Goal: Task Accomplishment & Management: Manage account settings

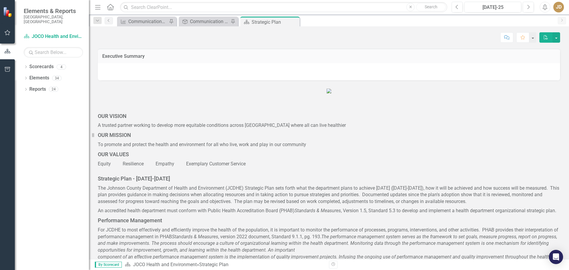
click at [4, 33] on icon "button" at bounding box center [7, 32] width 6 height 5
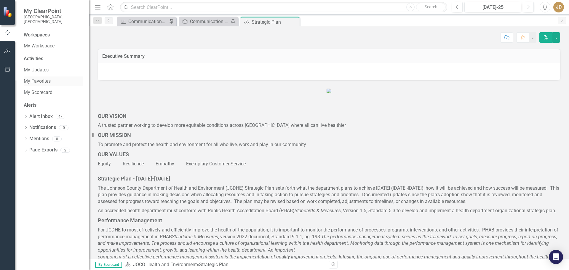
click at [32, 78] on link "My Favorites" at bounding box center [53, 81] width 59 height 7
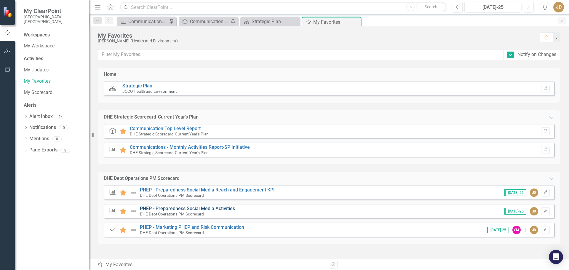
click at [214, 210] on link "PHEP - Preparedness Social Media Activities" at bounding box center [187, 209] width 95 height 6
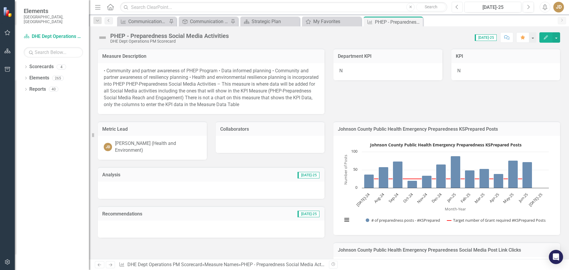
click at [457, 9] on icon "Previous" at bounding box center [457, 6] width 3 height 5
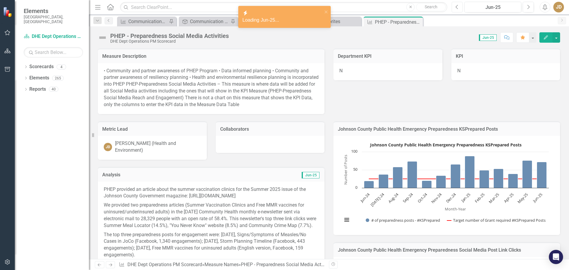
scroll to position [89, 0]
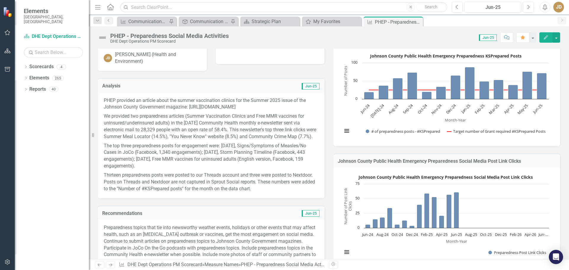
drag, startPoint x: 273, startPoint y: 195, endPoint x: 127, endPoint y: 155, distance: 152.2
click at [127, 157] on span "PHEP provided an article about the summer vaccination clinics for the Summer 20…" at bounding box center [211, 144] width 215 height 95
click at [548, 39] on icon "Edit" at bounding box center [546, 37] width 5 height 4
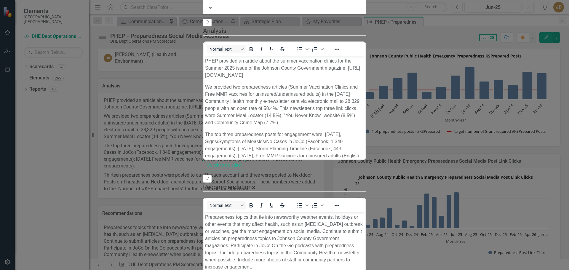
scroll to position [0, 0]
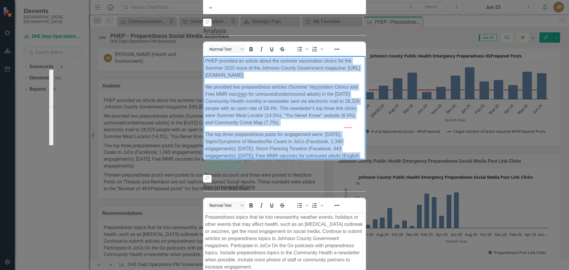
drag, startPoint x: 419, startPoint y: 131, endPoint x: 206, endPoint y: 58, distance: 225.3
click at [206, 58] on body "PHEP provided an article about the summer vaccination clinics for the Summer 20…" at bounding box center [285, 131] width 162 height 150
copy body "PHEP provided an article about the summer vaccination clinics for the Summer 20…"
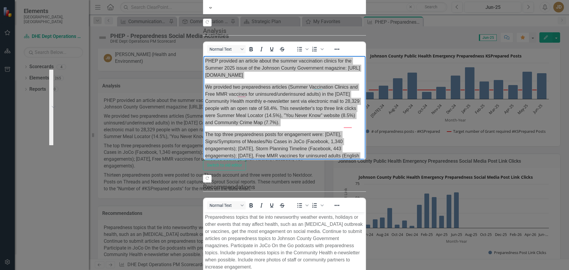
click at [203, 113] on div "Measure Name Measure Name PHEP - Preparedness Social Media Activities Help Maxi…" at bounding box center [284, 135] width 163 height 413
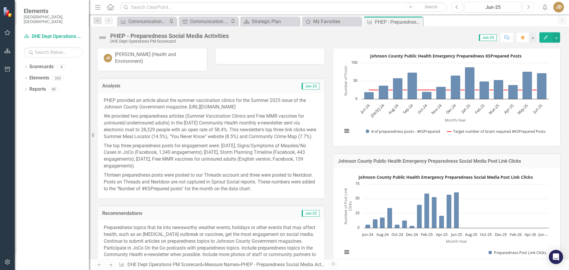
click at [526, 7] on button "Next" at bounding box center [528, 7] width 11 height 11
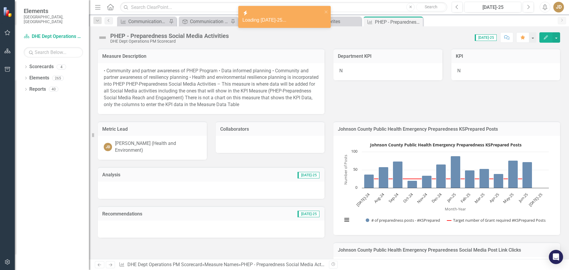
click at [546, 36] on icon "Edit" at bounding box center [546, 37] width 5 height 4
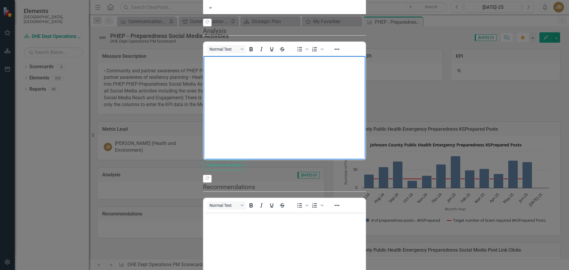
click at [230, 65] on body "Rich Text Area. Press ALT-0 for help." at bounding box center [285, 100] width 162 height 89
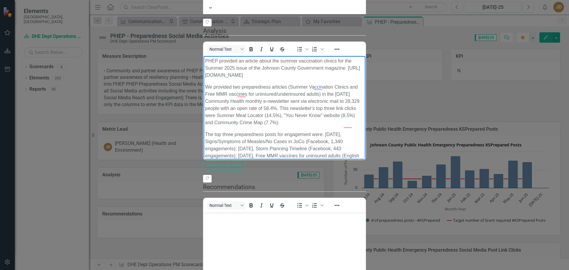
click at [339, 131] on p "The top three preparedness posts for engagement were: June 5, Signs/Symptoms of…" at bounding box center [284, 149] width 159 height 36
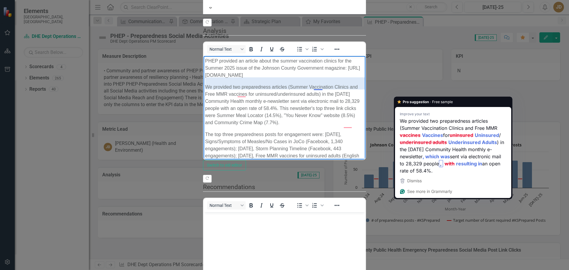
click at [364, 131] on p "The top three preparedness posts for engagement were: July 16, Signs/Symptoms o…" at bounding box center [284, 149] width 159 height 36
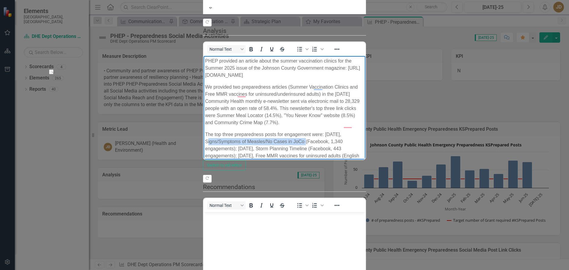
drag, startPoint x: 442, startPoint y: 105, endPoint x: 344, endPoint y: 107, distance: 97.6
click at [344, 131] on p "The top three preparedness posts for engagement were: July 16, Signs/Symptoms o…" at bounding box center [284, 149] width 159 height 36
click at [364, 131] on p "The top three preparedness posts for engagement were: July 16, Ticks and Erlich…" at bounding box center [284, 145] width 159 height 28
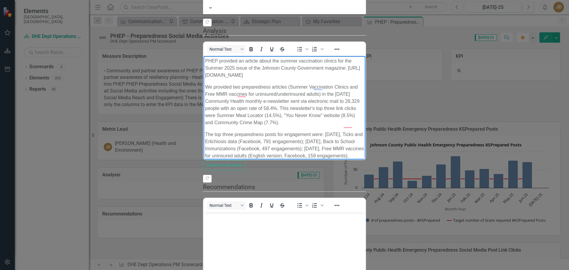
click at [251, 131] on p "The top three preparedness posts for engagement were: July 16, Ticks and Erlich…" at bounding box center [284, 145] width 159 height 28
click at [364, 164] on p "Thirteen preparedness posts were posted to our Threads account and three were p…" at bounding box center [284, 178] width 159 height 28
click at [222, 222] on body "Rich Text Area. Press ALT-0 for help." at bounding box center [285, 256] width 162 height 89
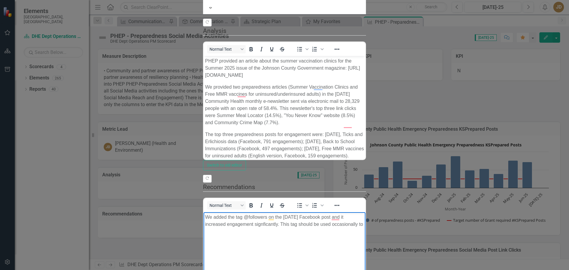
click at [364, 215] on p "We added the tag @followers on the July 11 Facebook post and it increased engag…" at bounding box center [284, 221] width 159 height 14
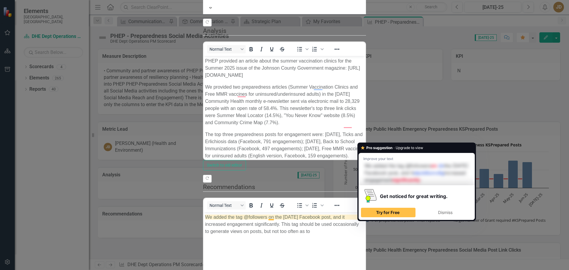
drag, startPoint x: 405, startPoint y: 231, endPoint x: 420, endPoint y: 223, distance: 17.1
click at [366, 230] on body "We added the tag @followers on the July 11 Facebook post, and it increased enga…" at bounding box center [285, 256] width 162 height 89
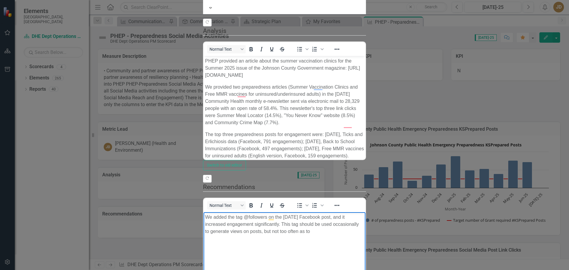
drag, startPoint x: 546, startPoint y: 217, endPoint x: 550, endPoint y: 213, distance: 5.9
click at [364, 217] on p "We added the tag @followers on the July 11 Facebook post, and it increased enga…" at bounding box center [284, 224] width 159 height 21
drag, startPoint x: 538, startPoint y: 217, endPoint x: 474, endPoint y: 215, distance: 64.4
click at [364, 215] on p "We added the tag @followers on the July 11 Facebook post, and it increased enga…" at bounding box center [284, 224] width 159 height 21
click at [364, 216] on p "We added the tag @followers on the July 11 Facebook post, and it increased enga…" at bounding box center [284, 224] width 159 height 21
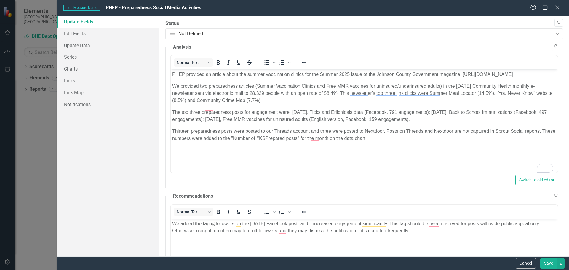
click at [548, 263] on button "Save" at bounding box center [549, 263] width 17 height 10
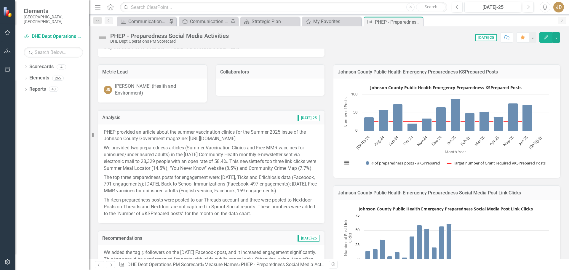
scroll to position [59, 0]
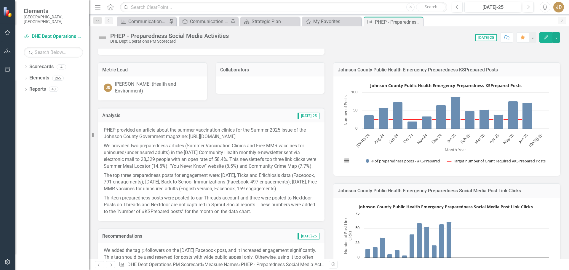
click at [545, 36] on icon "Edit" at bounding box center [546, 37] width 5 height 4
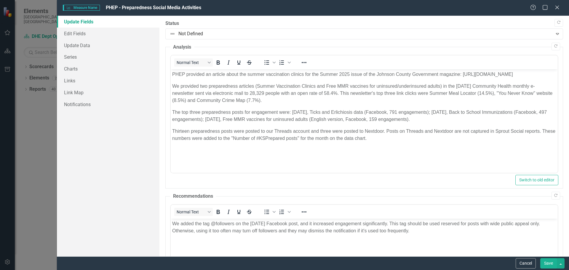
scroll to position [0, 0]
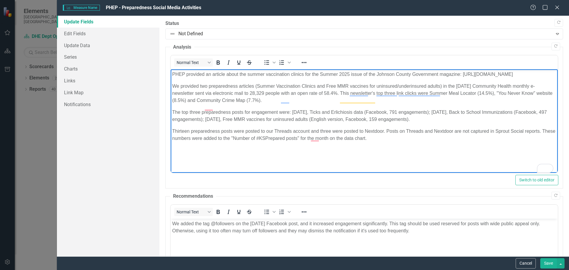
drag, startPoint x: 340, startPoint y: 120, endPoint x: 337, endPoint y: 119, distance: 3.1
click at [337, 119] on p "The top three preparedness posts for engagement were: July 16, Ticks and Erlich…" at bounding box center [364, 116] width 384 height 14
drag, startPoint x: 341, startPoint y: 117, endPoint x: 337, endPoint y: 128, distance: 11.7
click at [337, 123] on p "The top three preparedness posts for engagement were: July 16, Ticks and Erlich…" at bounding box center [364, 116] width 384 height 14
drag, startPoint x: 222, startPoint y: 125, endPoint x: 229, endPoint y: 115, distance: 12.3
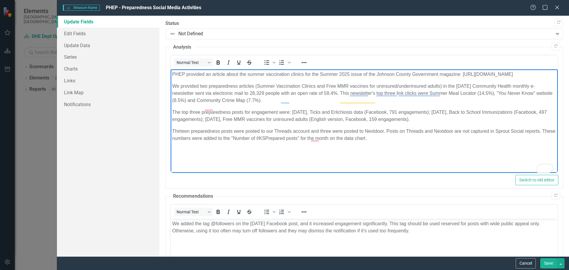
click at [222, 123] on p "The top three preparedness posts for engagement were: July 16, Ticks and Erlich…" at bounding box center [364, 116] width 384 height 14
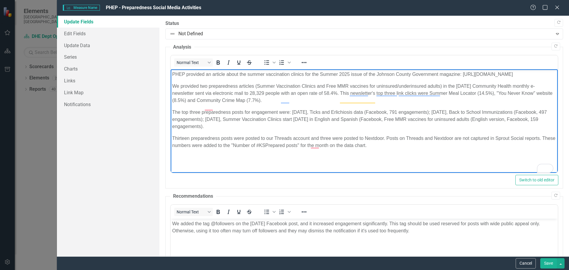
drag, startPoint x: 396, startPoint y: 125, endPoint x: 414, endPoint y: 104, distance: 28.6
click at [396, 126] on p "The top three preparedness posts for engagement were: July 16, Ticks and Erlich…" at bounding box center [364, 119] width 384 height 21
drag, startPoint x: 438, startPoint y: 126, endPoint x: 410, endPoint y: 142, distance: 32.3
click at [440, 130] on p "The top three preparedness posts for engagement were: July 16, Ticks and Erlich…" at bounding box center [364, 119] width 384 height 21
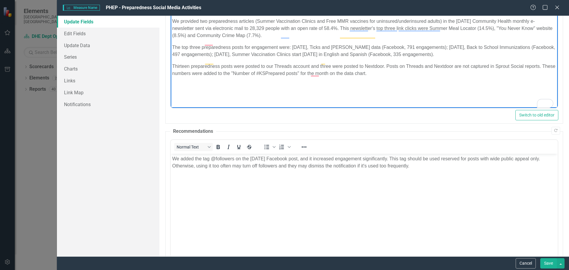
scroll to position [89, 0]
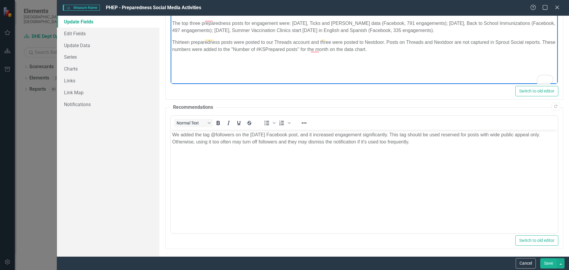
click at [297, 135] on p "We added the tag @followers on the July 11 Facebook post, and it increased enga…" at bounding box center [364, 138] width 384 height 14
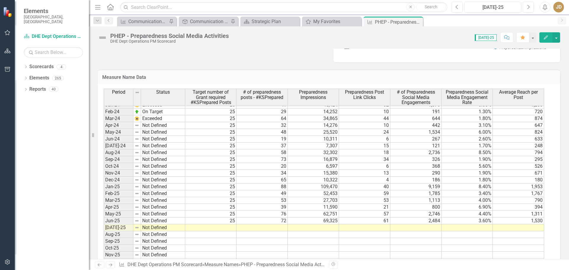
scroll to position [818, 0]
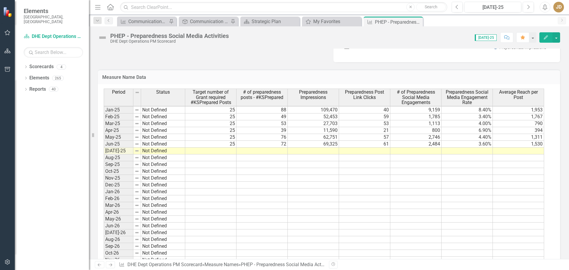
click at [226, 150] on tbody "Aug-23 Not Defined 9 Sep-23 Exceeded 8 81 29,203 301 1,191 4.10% 658 Oct-23 Not…" at bounding box center [324, 131] width 441 height 280
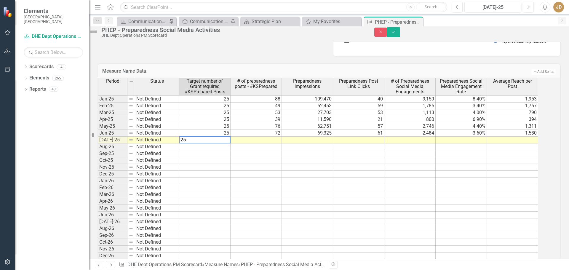
type textarea "25"
click at [98, 175] on div "Period Status Target number of Grant required #KSPrepared Posts # of preparedne…" at bounding box center [98, 124] width 0 height 270
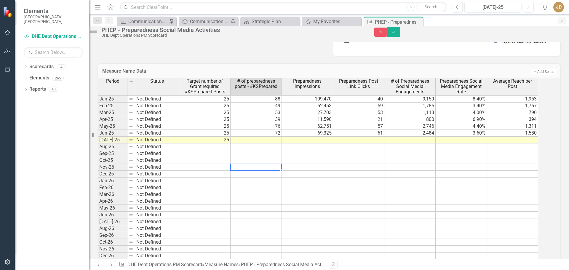
click at [275, 144] on td at bounding box center [256, 140] width 51 height 7
click at [327, 144] on td at bounding box center [307, 140] width 51 height 7
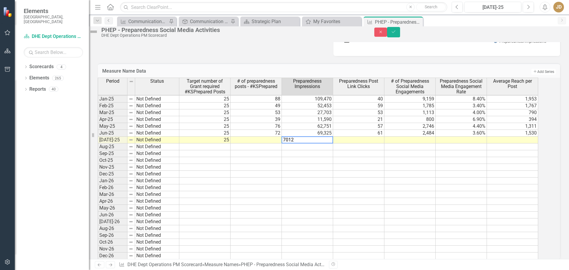
type textarea "70123"
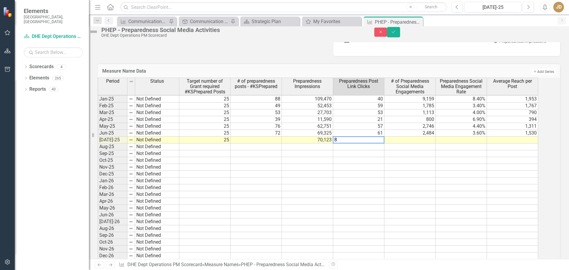
type textarea "83"
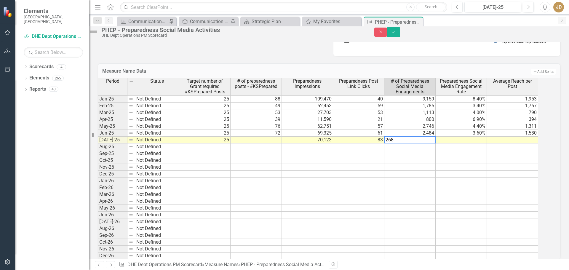
type textarea "2685"
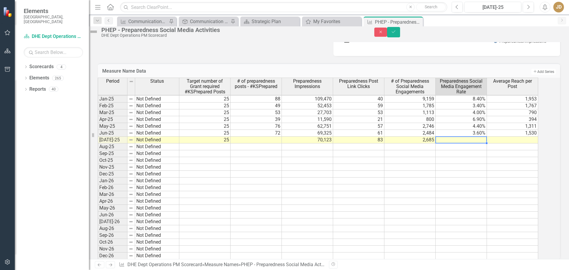
click at [481, 144] on td at bounding box center [461, 140] width 51 height 7
type textarea "3.8"
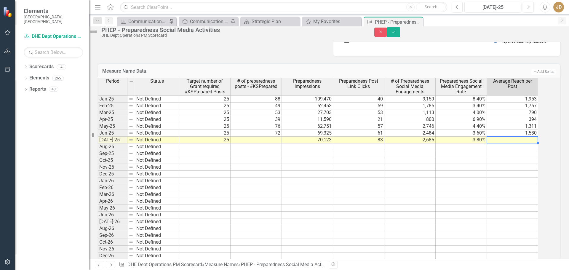
click at [523, 144] on td at bounding box center [512, 140] width 51 height 7
type textarea "638"
click at [526, 205] on td at bounding box center [512, 201] width 51 height 7
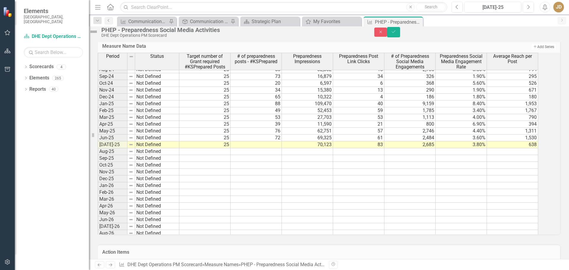
scroll to position [436, 0]
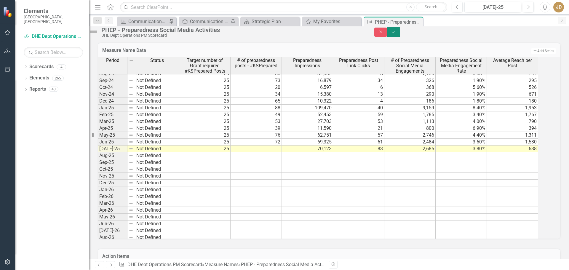
click at [397, 34] on icon "Save" at bounding box center [393, 32] width 5 height 4
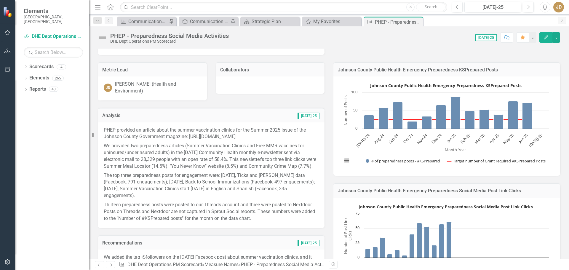
scroll to position [119, 0]
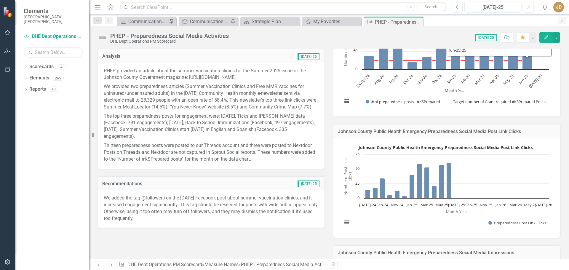
click at [546, 38] on icon "button" at bounding box center [546, 37] width 4 height 4
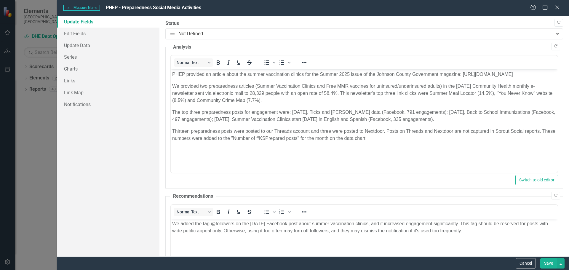
scroll to position [0, 0]
click at [370, 224] on p "We added the tag @followers on the July 11 Facebook post about summer vaccinati…" at bounding box center [364, 227] width 384 height 14
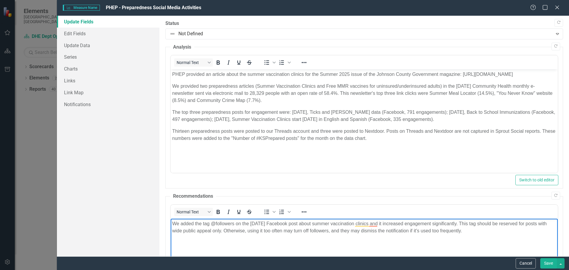
click at [493, 224] on p "We added the tag @followers on the July 11 Facebook post about summer vaccinati…" at bounding box center [364, 227] width 384 height 14
click at [551, 263] on button "Save" at bounding box center [549, 263] width 17 height 10
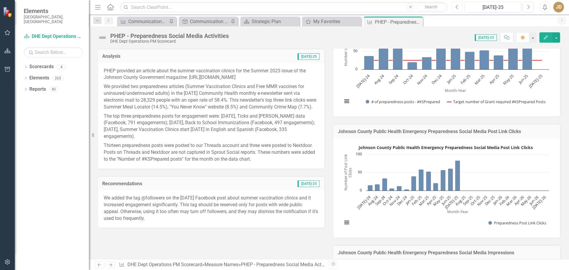
click at [458, 5] on icon "Previous" at bounding box center [457, 6] width 3 height 5
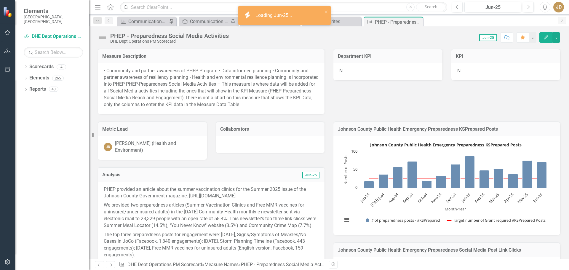
click at [547, 38] on icon "button" at bounding box center [546, 37] width 4 height 4
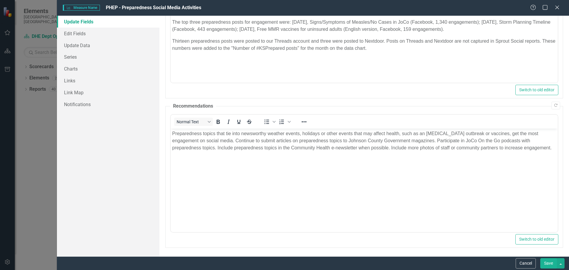
scroll to position [90, 0]
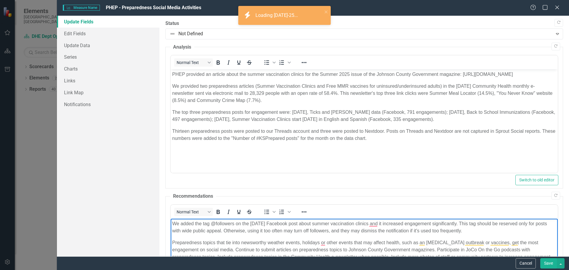
scroll to position [90, 0]
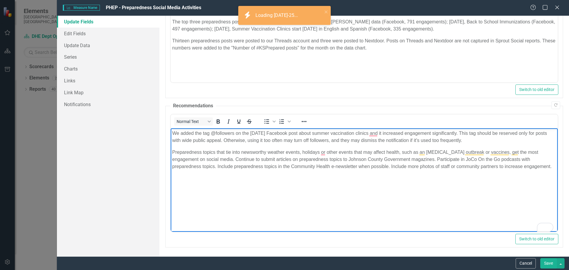
click at [384, 178] on body "We added the tag @followers on the July 11 Facebook post about summer vaccinati…" at bounding box center [364, 172] width 387 height 89
click at [189, 180] on body "We added the tag @followers on the July 11 Facebook post about summer vaccinati…" at bounding box center [364, 172] width 387 height 89
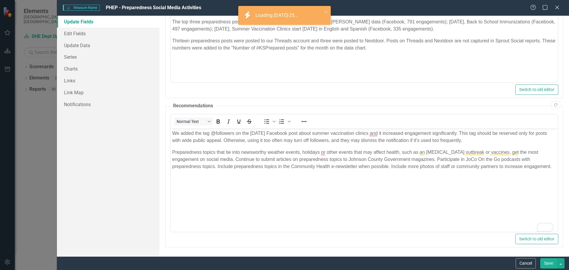
click at [548, 264] on button "Save" at bounding box center [549, 263] width 17 height 10
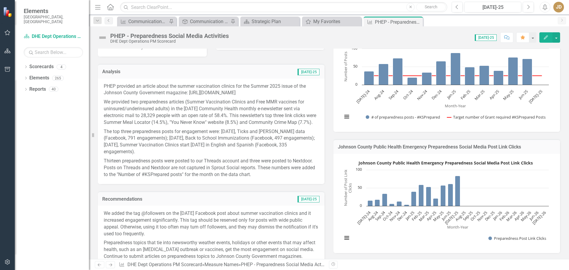
scroll to position [59, 0]
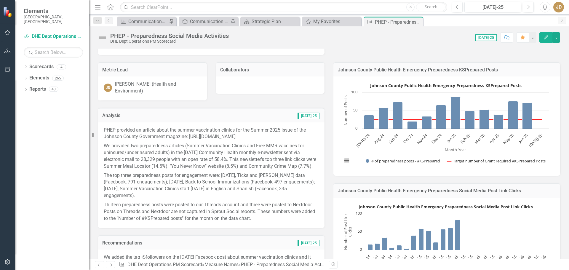
click at [543, 37] on button "Edit" at bounding box center [546, 37] width 13 height 10
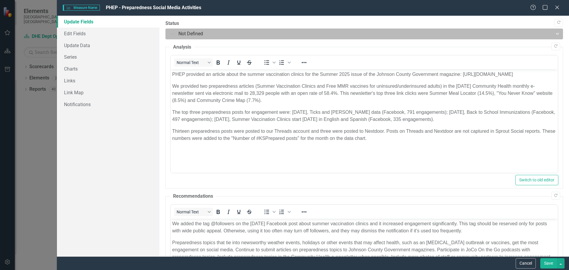
scroll to position [0, 0]
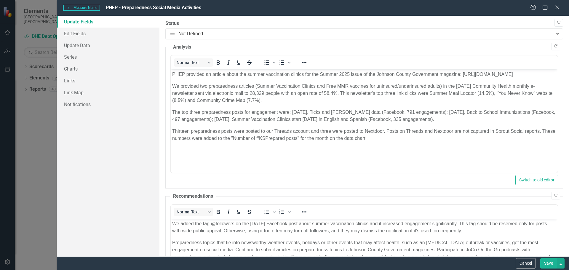
drag, startPoint x: 472, startPoint y: 93, endPoint x: 485, endPoint y: 70, distance: 26.5
click at [472, 93] on p "We provided two preparedness articles (Summer Vaccination Clinics and Free MMR …" at bounding box center [364, 93] width 384 height 21
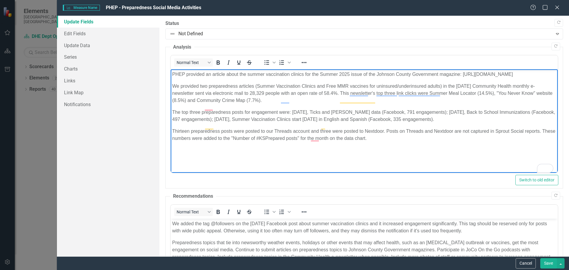
click at [214, 141] on p "Thirteen preparedness posts were posted to our Threads account and three were p…" at bounding box center [364, 135] width 384 height 14
click at [190, 138] on p "Thirteen preparedness posts were posted to our Threads account and three were p…" at bounding box center [364, 135] width 384 height 14
click at [261, 151] on body "PHEP provided an article about the summer vaccination clinics for the Summer 20…" at bounding box center [364, 113] width 387 height 89
click at [337, 137] on p "Twenty-five preparedness posts were posted to our Threads account and three wer…" at bounding box center [364, 135] width 384 height 14
click at [548, 263] on button "Save" at bounding box center [549, 263] width 17 height 10
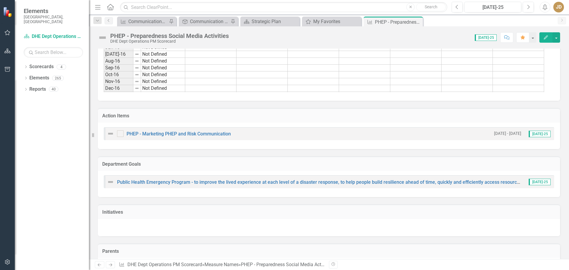
scroll to position [475, 0]
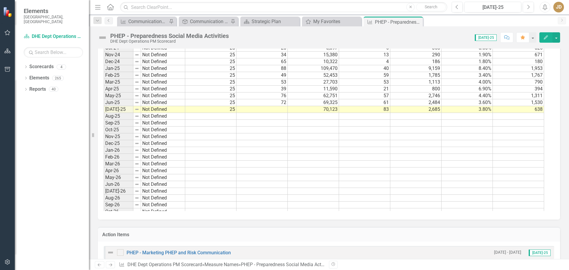
scroll to position [795, 0]
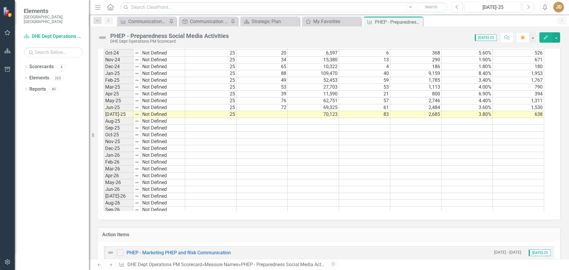
click at [270, 116] on tbody "May-23 Not Defined [DATE]-23 Exceeded 9 45 30,092 57 700 [DATE]-23 Not Defined …" at bounding box center [324, 84] width 441 height 300
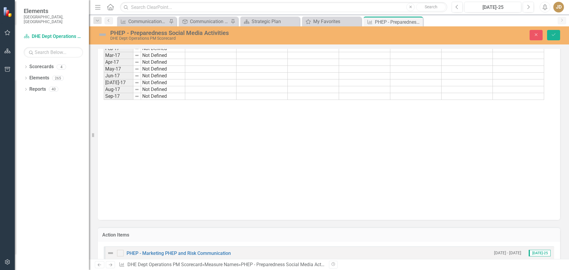
scroll to position [0, 0]
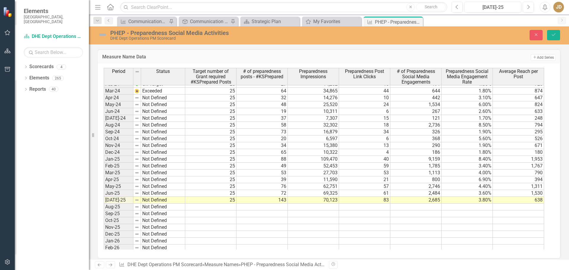
type textarea "70123"
click at [104, 231] on div "Period Status Target number of Grant required #KSPrepared Posts # of preparedne…" at bounding box center [104, 116] width 0 height 338
click at [556, 35] on icon "Save" at bounding box center [553, 35] width 5 height 4
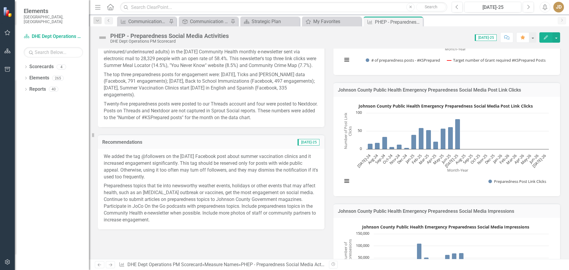
scroll to position [101, 0]
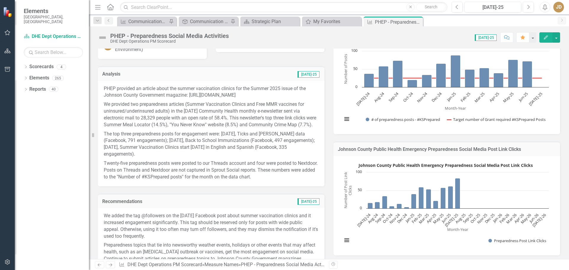
click at [546, 36] on icon "Edit" at bounding box center [546, 37] width 5 height 4
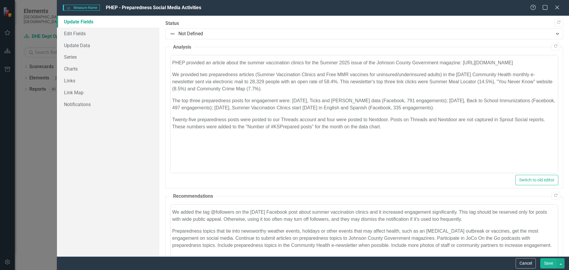
scroll to position [0, 0]
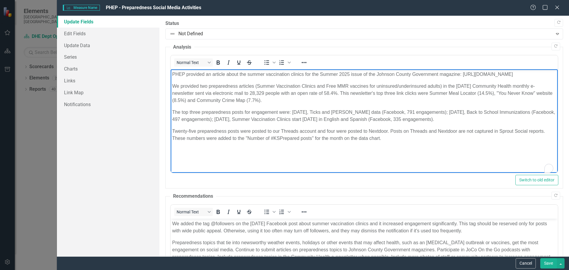
drag, startPoint x: 172, startPoint y: 74, endPoint x: 238, endPoint y: 84, distance: 66.4
click at [238, 78] on p "PHEP provided an article about the summer vaccination clinics for the Summer 20…" at bounding box center [364, 74] width 384 height 7
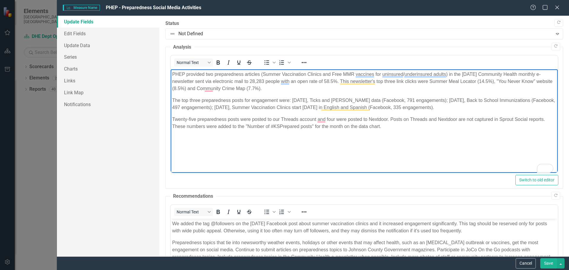
scroll to position [208, 0]
click at [214, 74] on p "PHEP provided two preparedness articles (Summer Vaccination Clinics and Free MM…" at bounding box center [364, 81] width 384 height 21
drag, startPoint x: 453, startPoint y: 74, endPoint x: 273, endPoint y: 73, distance: 180.6
click at [273, 73] on p "PHEP provided seven preparedness articles (Summer Vaccination Clinics and Free …" at bounding box center [364, 81] width 384 height 21
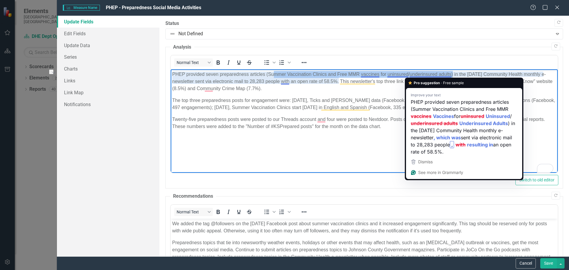
click at [412, 76] on p "PHEP provided seven preparedness articles (Summer Vaccination Clinics and Free …" at bounding box center [364, 81] width 384 height 21
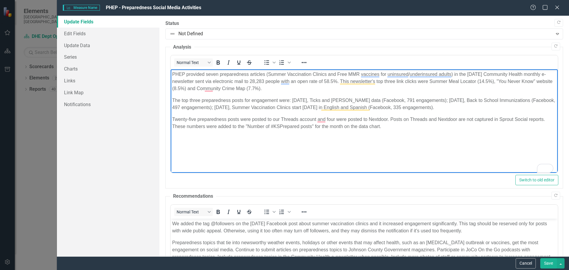
click at [337, 74] on p "PHEP provided seven preparedness articles (Summer Vaccination Clinics and Free …" at bounding box center [364, 81] width 384 height 21
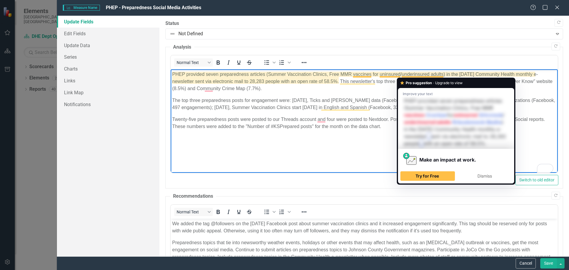
click at [443, 74] on p "PHEP provided seven preparedness articles (Summer Vaccination Clinics, Free MMR…" at bounding box center [364, 81] width 384 height 21
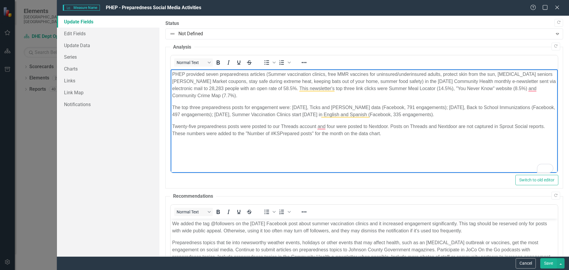
scroll to position [208, 0]
